Goal: Task Accomplishment & Management: Use online tool/utility

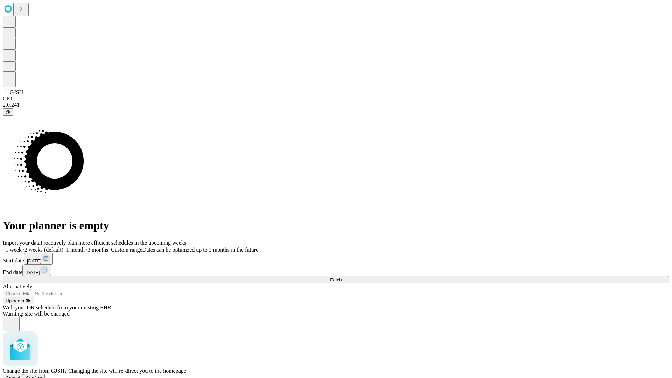
click at [42, 375] on span "Confirm" at bounding box center [34, 377] width 16 height 5
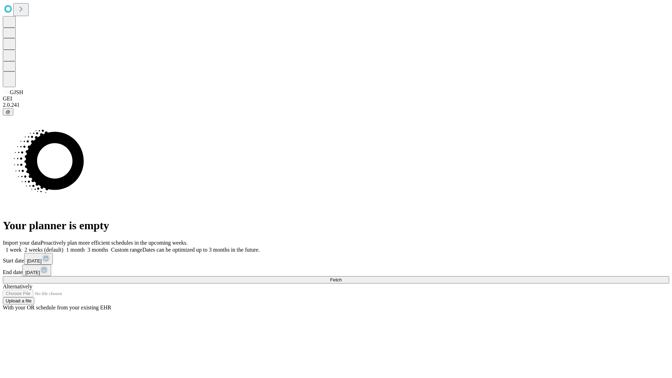
click at [22, 247] on label "1 week" at bounding box center [12, 250] width 19 height 6
click at [342, 277] on span "Fetch" at bounding box center [336, 279] width 12 height 5
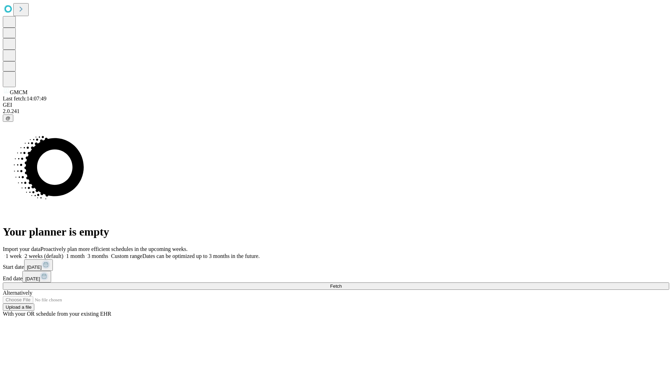
click at [342, 283] on span "Fetch" at bounding box center [336, 285] width 12 height 5
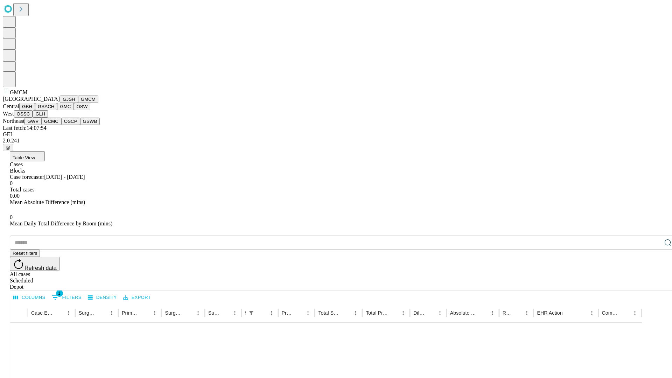
click at [35, 110] on button "GBH" at bounding box center [27, 106] width 16 height 7
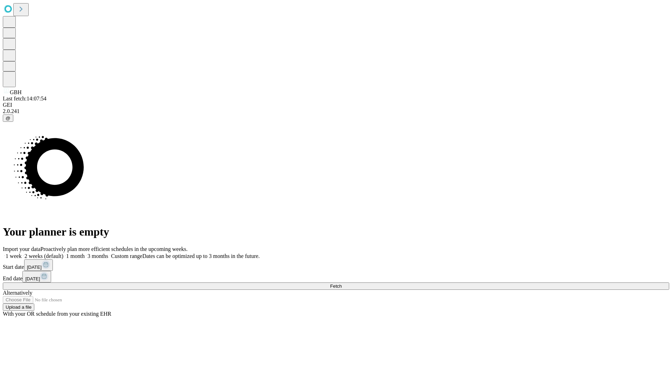
click at [22, 253] on label "1 week" at bounding box center [12, 256] width 19 height 6
click at [342, 283] on span "Fetch" at bounding box center [336, 285] width 12 height 5
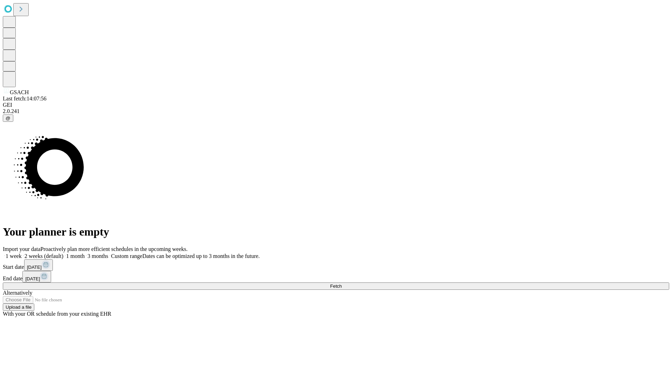
click at [342, 283] on span "Fetch" at bounding box center [336, 285] width 12 height 5
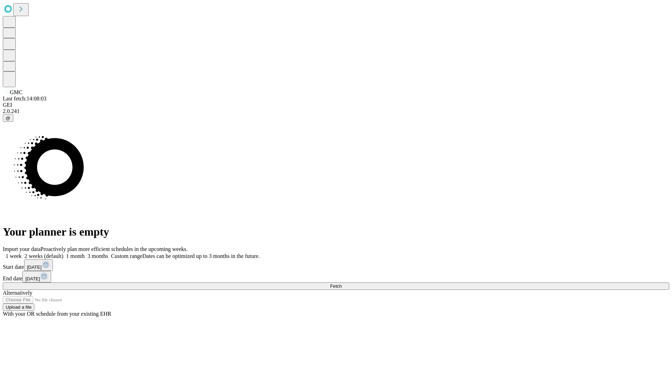
click at [22, 253] on label "1 week" at bounding box center [12, 256] width 19 height 6
click at [342, 283] on span "Fetch" at bounding box center [336, 285] width 12 height 5
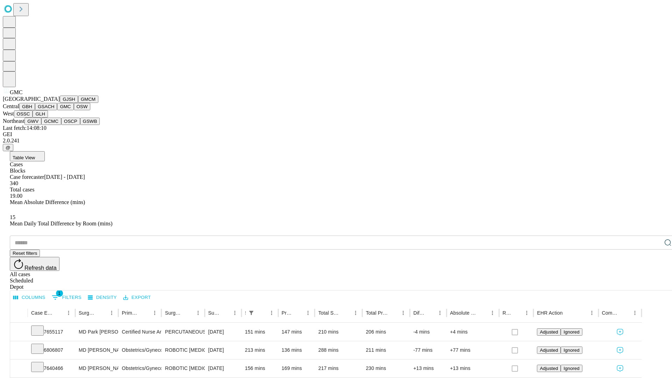
click at [74, 110] on button "OSW" at bounding box center [82, 106] width 17 height 7
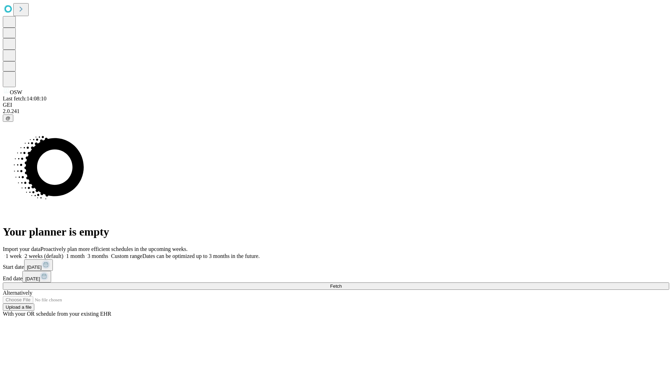
click at [22, 253] on label "1 week" at bounding box center [12, 256] width 19 height 6
click at [342, 283] on span "Fetch" at bounding box center [336, 285] width 12 height 5
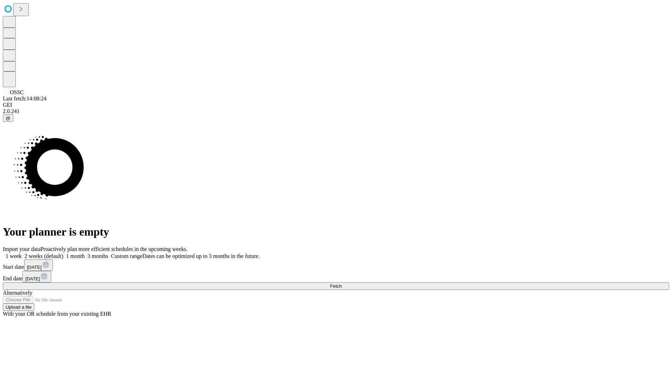
click at [22, 253] on label "1 week" at bounding box center [12, 256] width 19 height 6
click at [342, 283] on span "Fetch" at bounding box center [336, 285] width 12 height 5
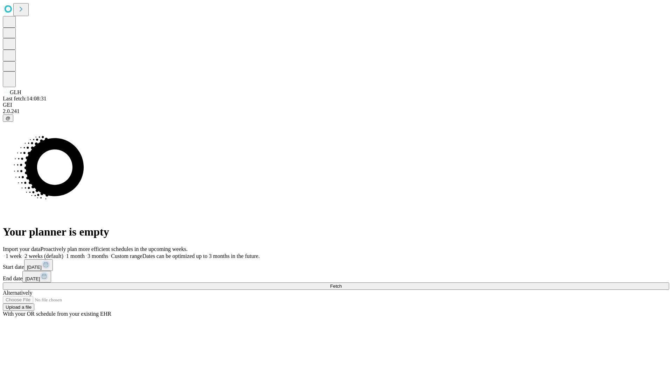
click at [22, 253] on label "1 week" at bounding box center [12, 256] width 19 height 6
click at [342, 283] on span "Fetch" at bounding box center [336, 285] width 12 height 5
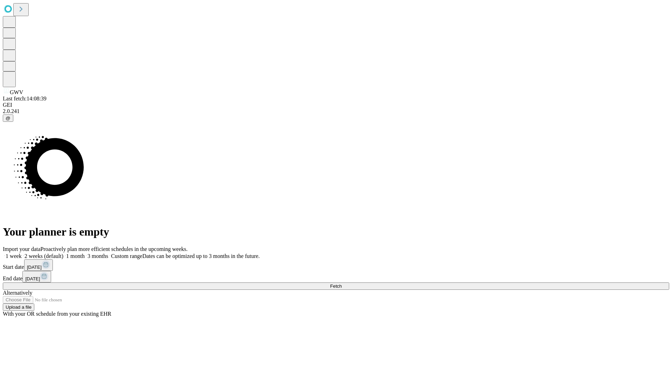
click at [22, 253] on label "1 week" at bounding box center [12, 256] width 19 height 6
click at [342, 283] on span "Fetch" at bounding box center [336, 285] width 12 height 5
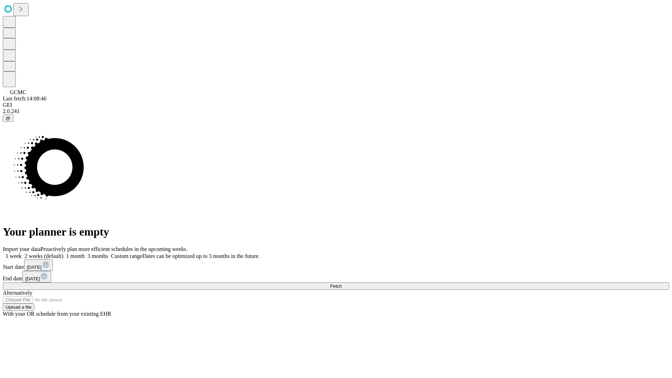
click at [22, 253] on label "1 week" at bounding box center [12, 256] width 19 height 6
click at [342, 283] on span "Fetch" at bounding box center [336, 285] width 12 height 5
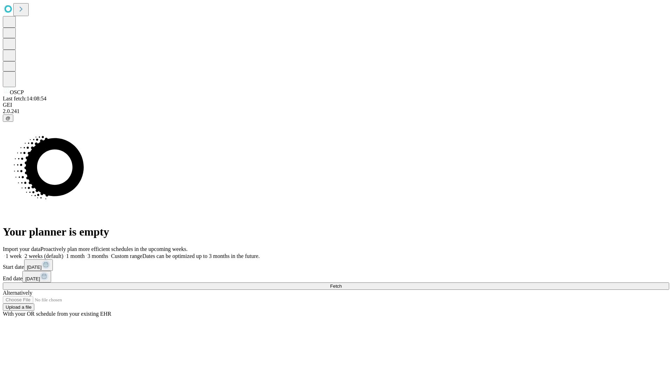
click at [22, 253] on label "1 week" at bounding box center [12, 256] width 19 height 6
click at [342, 283] on span "Fetch" at bounding box center [336, 285] width 12 height 5
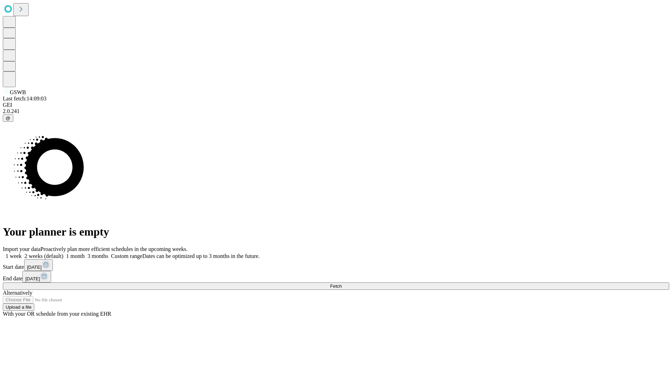
click at [342, 283] on span "Fetch" at bounding box center [336, 285] width 12 height 5
